Goal: Information Seeking & Learning: Learn about a topic

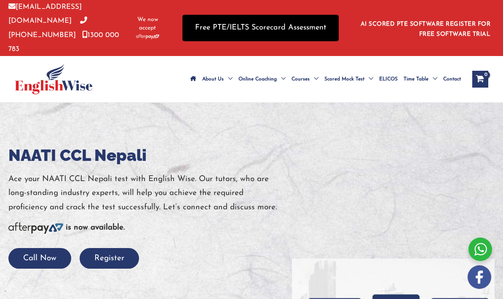
click at [218, 31] on link "Free PTE/IELTS Scorecard Assessment" at bounding box center [260, 28] width 156 height 27
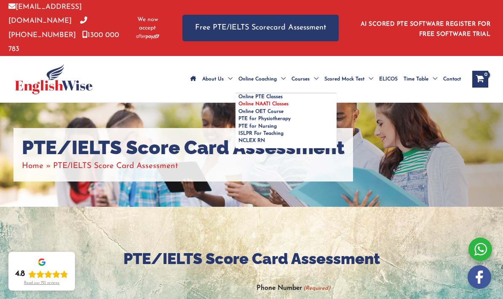
click at [259, 101] on span "Online NAATI Classes" at bounding box center [263, 103] width 50 height 5
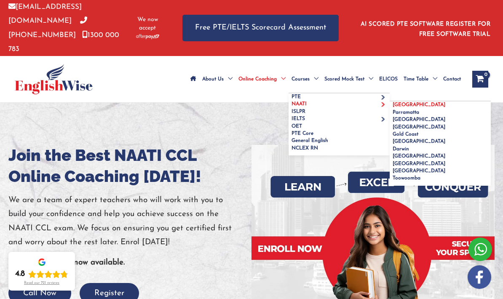
click at [392, 102] on span "[GEOGRAPHIC_DATA]" at bounding box center [418, 104] width 53 height 5
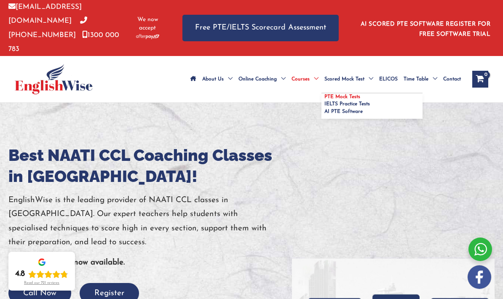
click at [343, 94] on span "PTE Mock Tests" at bounding box center [342, 96] width 36 height 5
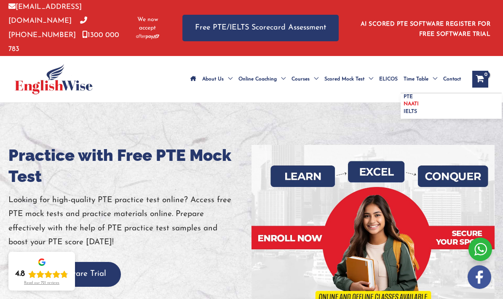
click at [413, 101] on span "NAATI" at bounding box center [410, 103] width 15 height 5
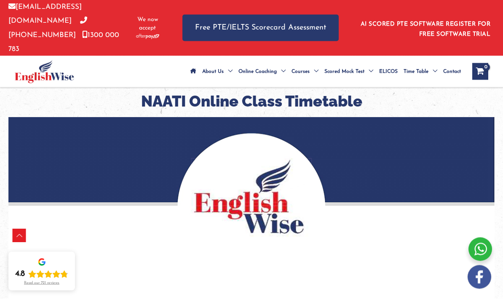
scroll to position [140, 0]
